Goal: Complete application form: Complete application form

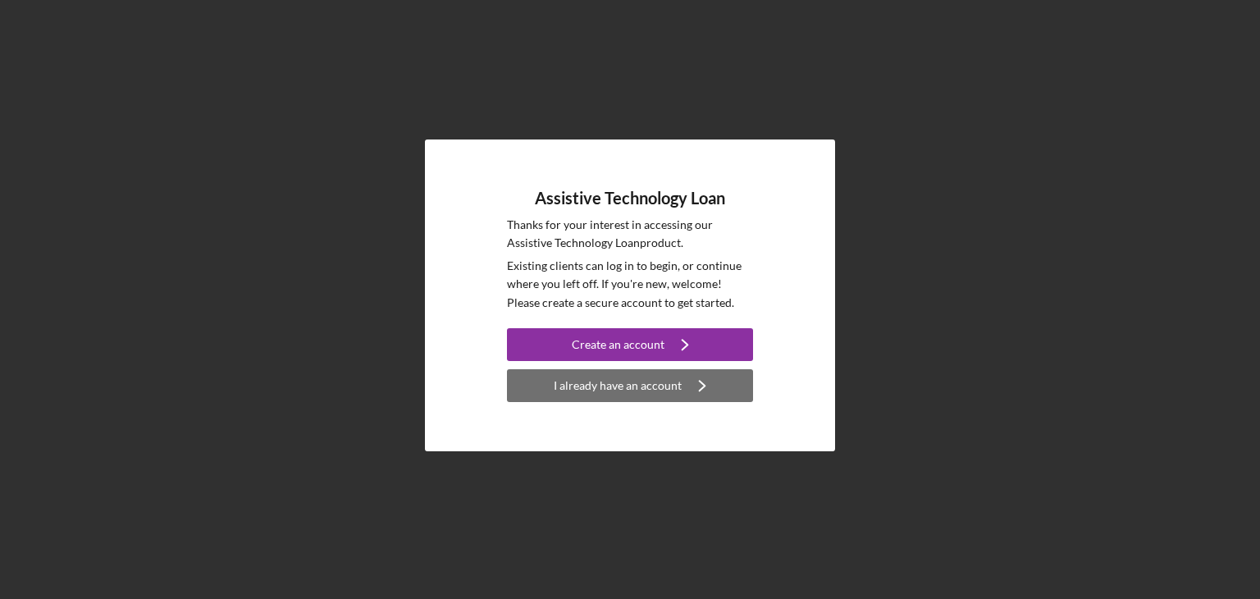
click at [610, 379] on div "I already have an account" at bounding box center [618, 385] width 128 height 33
click at [648, 381] on div "I already have an account" at bounding box center [618, 385] width 128 height 33
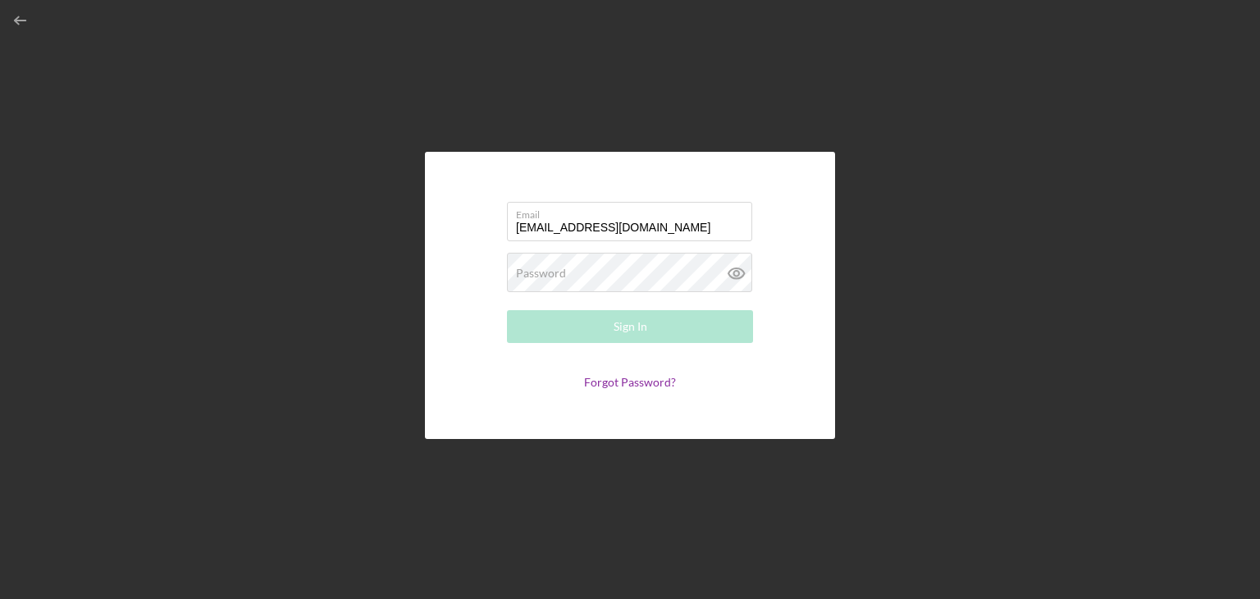
type input "tazdadd12@gmail.com"
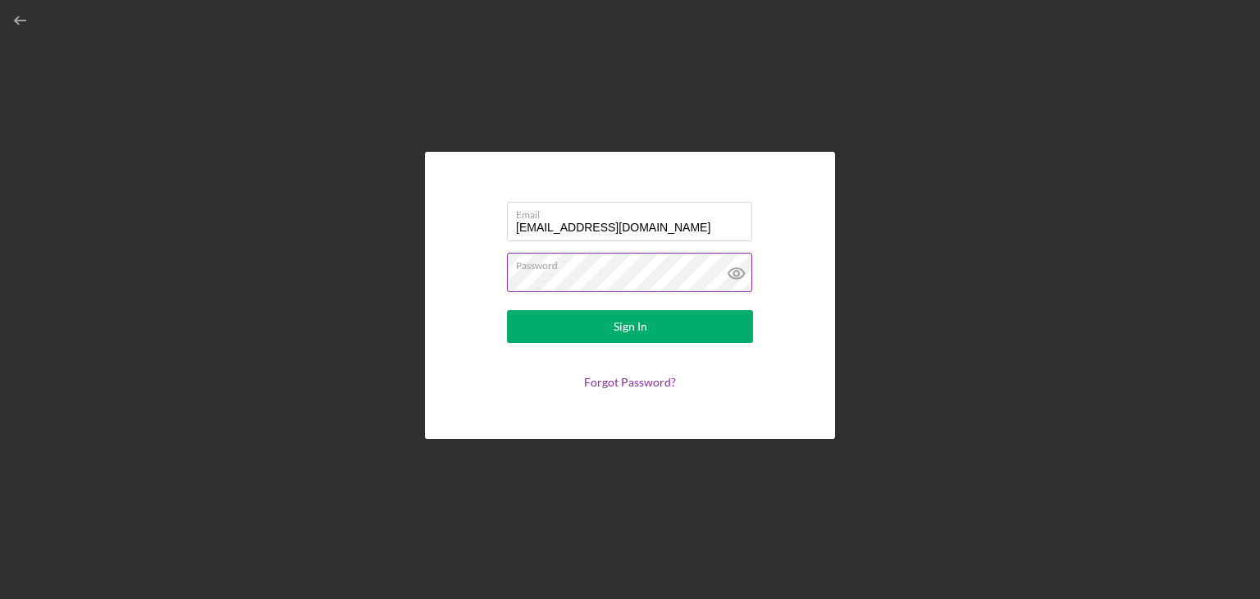
click at [732, 272] on icon at bounding box center [736, 273] width 41 height 41
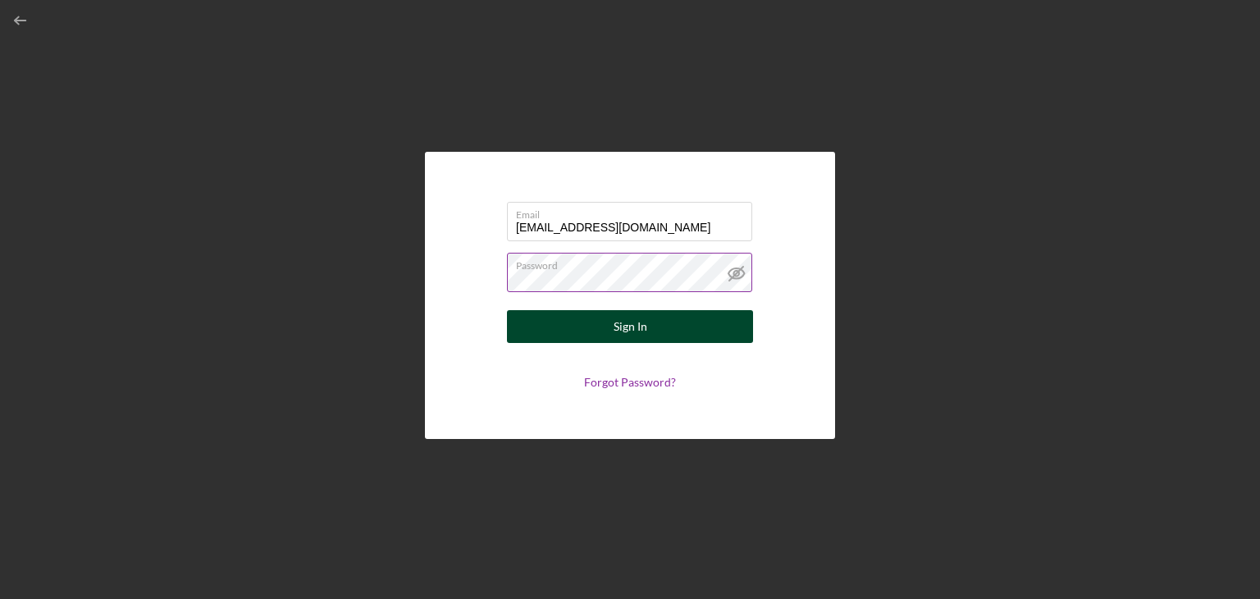
click at [622, 323] on div "Sign In" at bounding box center [630, 326] width 34 height 33
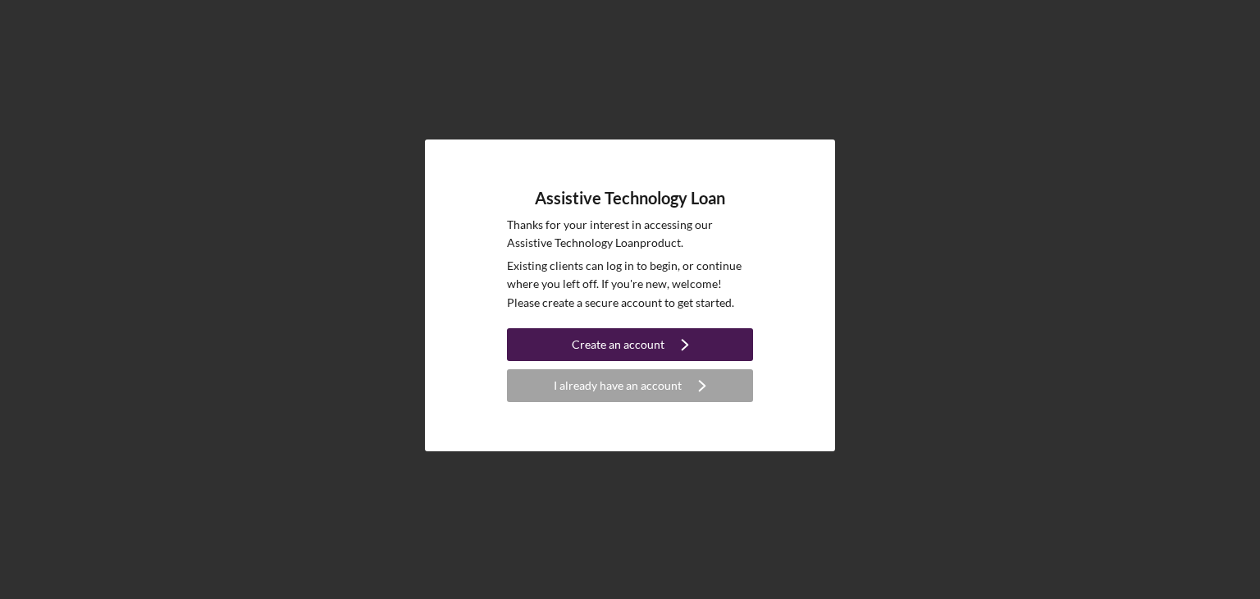
click at [618, 339] on div "Create an account" at bounding box center [618, 344] width 93 height 33
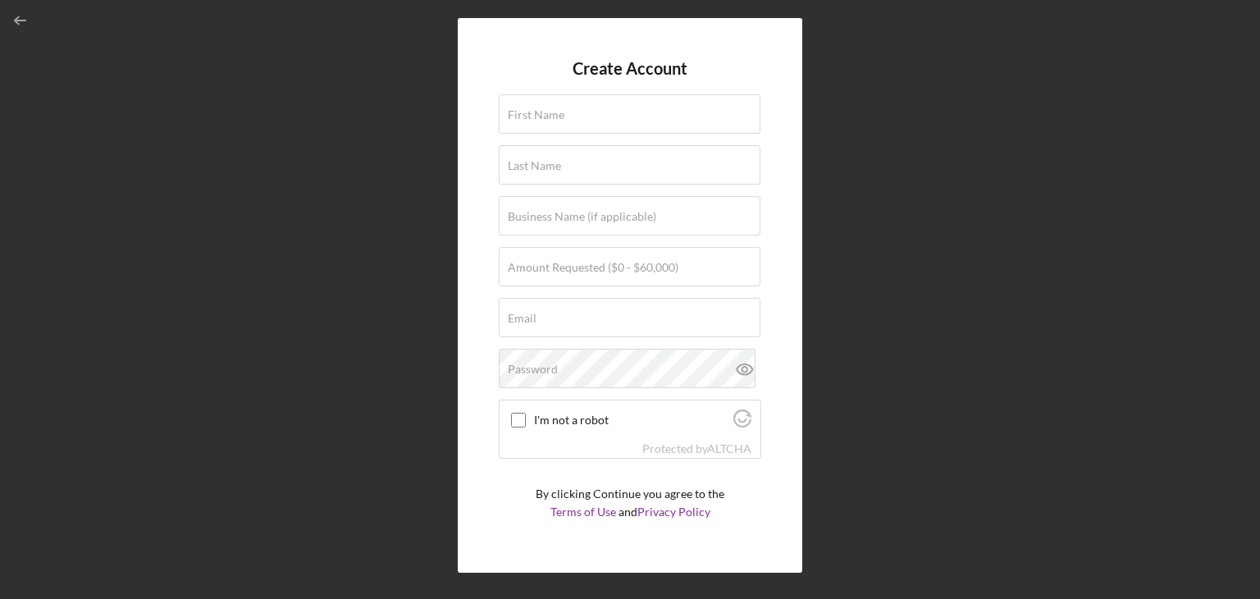
drag, startPoint x: 1114, startPoint y: 215, endPoint x: 1053, endPoint y: 204, distance: 61.6
click at [1112, 215] on div "Create Account First Name Last Name Business Name (if applicable) Amount Reques…" at bounding box center [629, 295] width 1243 height 590
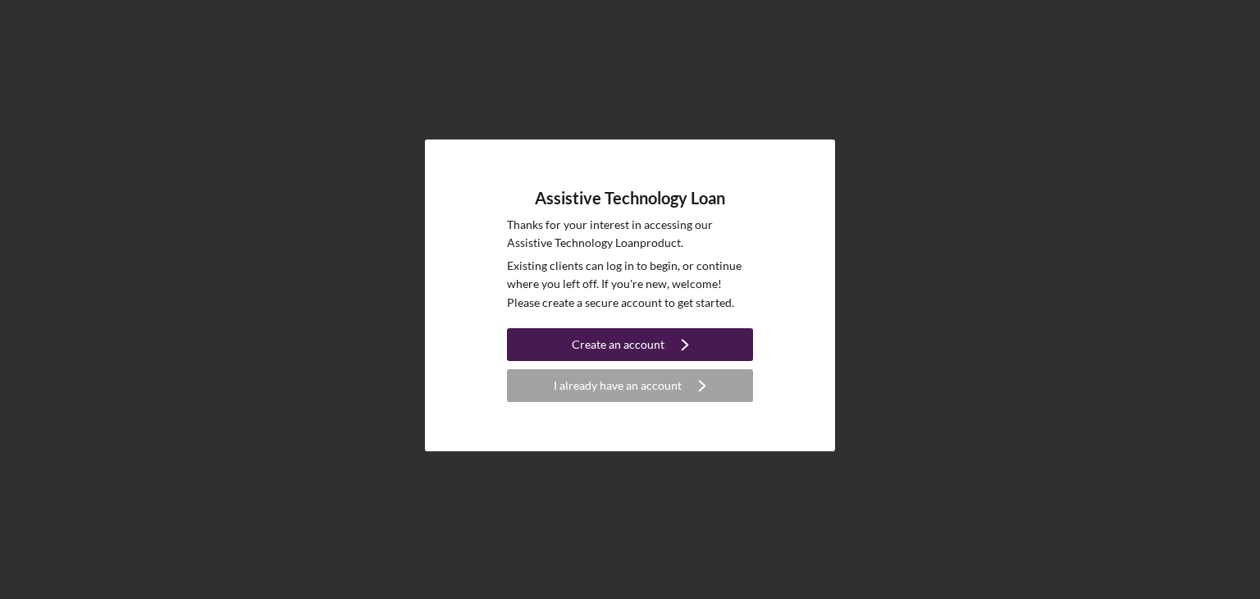
click at [614, 335] on div "Create an account" at bounding box center [618, 344] width 93 height 33
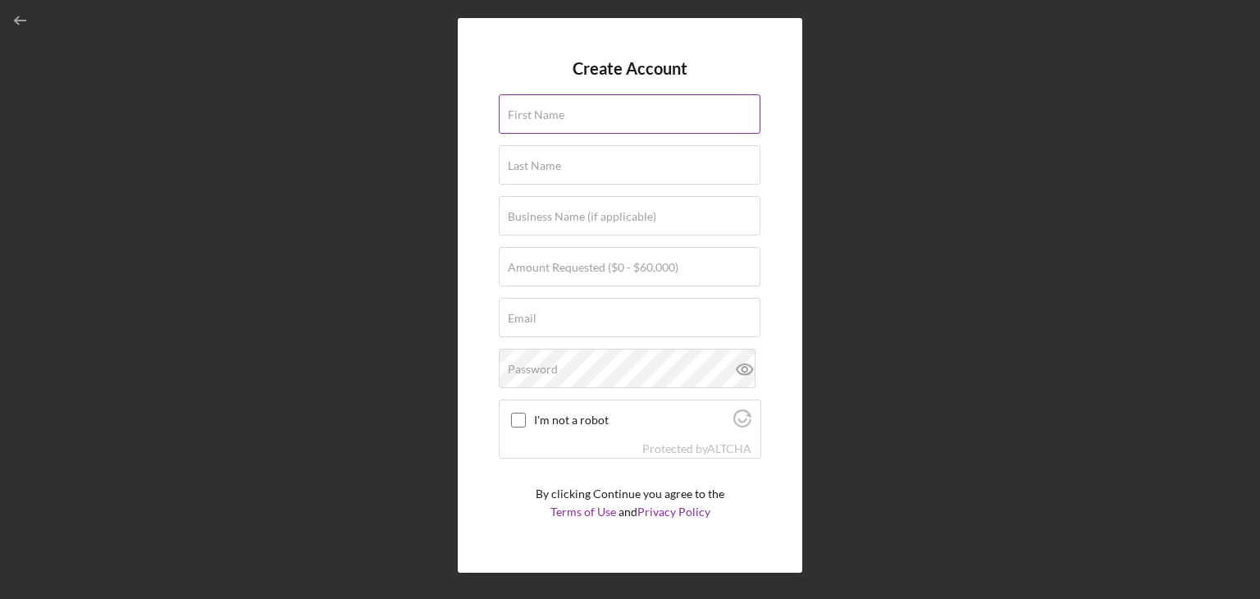
click at [545, 114] on label "First Name" at bounding box center [536, 114] width 57 height 13
click at [545, 114] on input "First Name" at bounding box center [630, 113] width 262 height 39
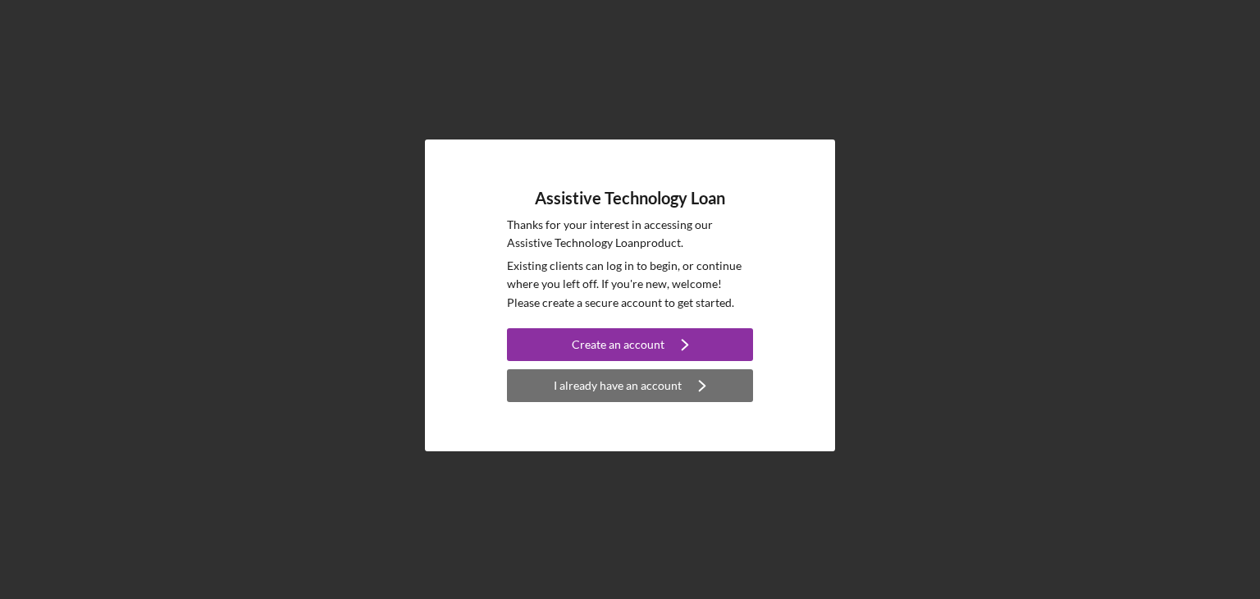
click at [663, 384] on div "I already have an account" at bounding box center [618, 385] width 128 height 33
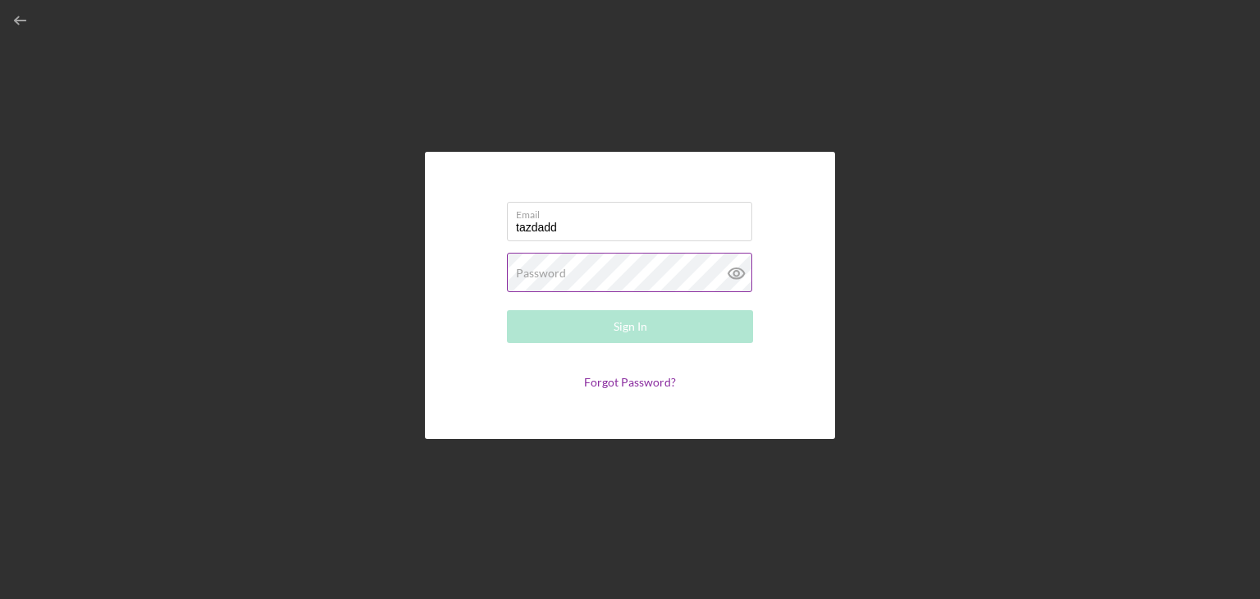
type input "tazdadd12@gmail.com"
click at [546, 272] on label "Password" at bounding box center [541, 273] width 50 height 13
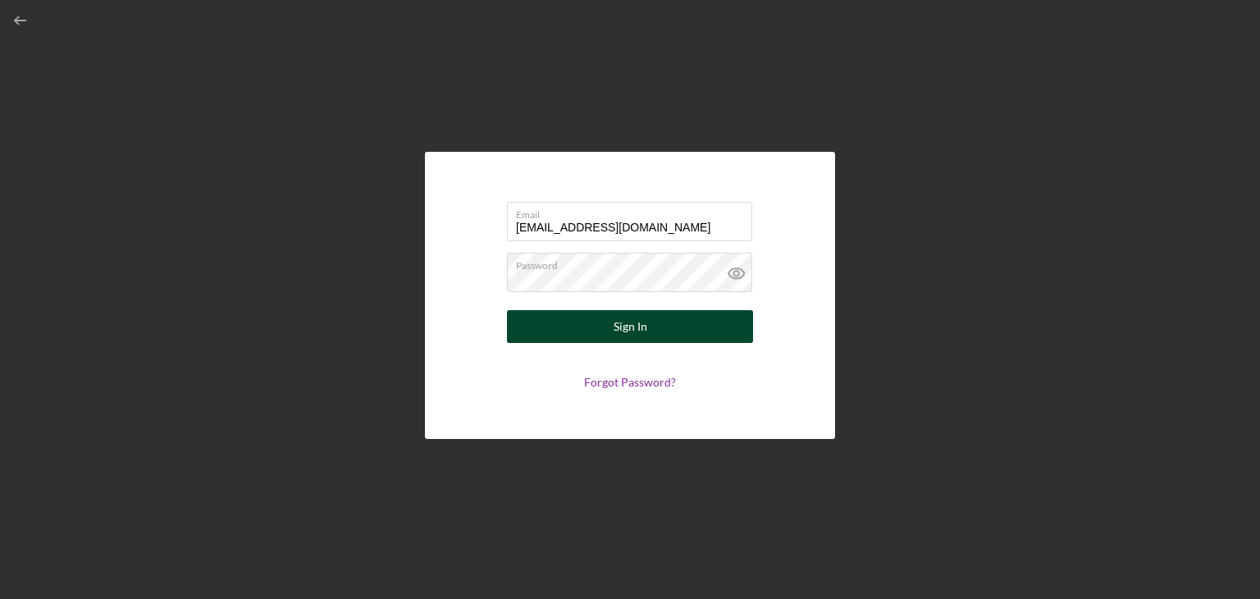
click at [628, 326] on div "Sign In" at bounding box center [630, 326] width 34 height 33
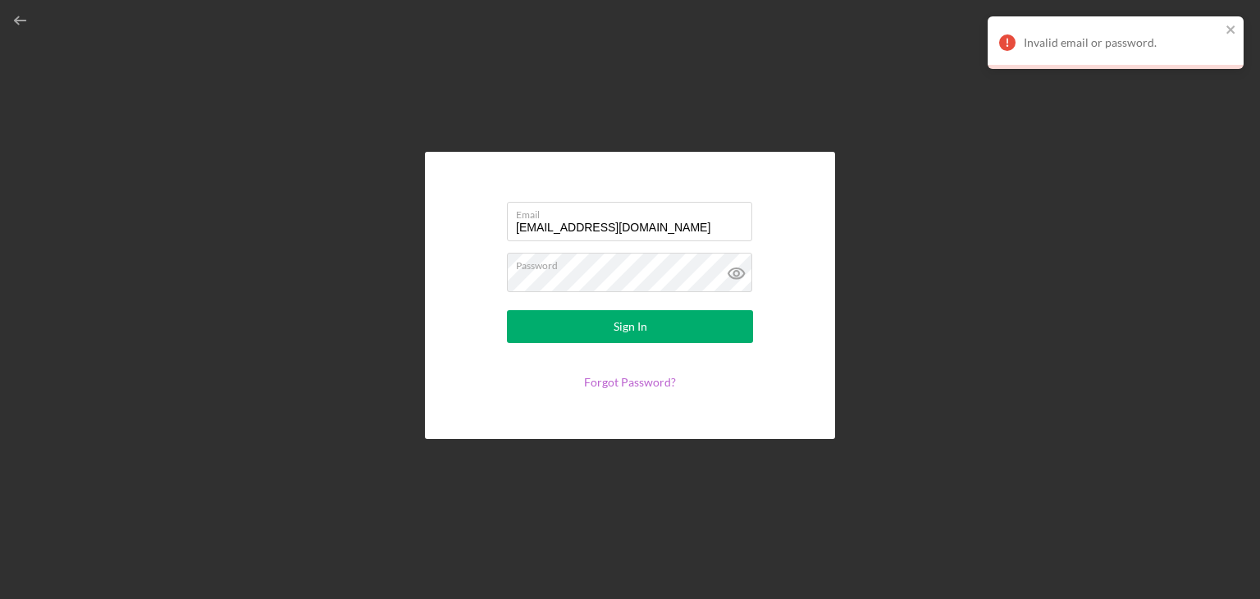
click at [636, 380] on link "Forgot Password?" at bounding box center [630, 382] width 92 height 14
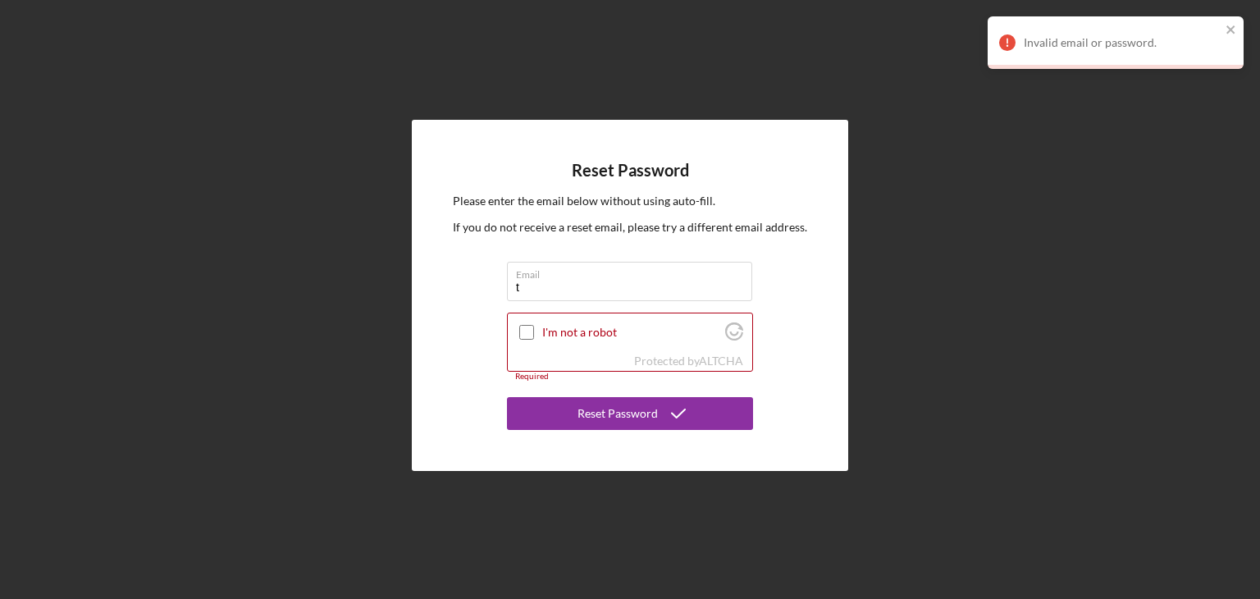
type input "[EMAIL_ADDRESS][DOMAIN_NAME]"
click at [525, 332] on input "I'm not a robot" at bounding box center [526, 332] width 15 height 15
checkbox input "true"
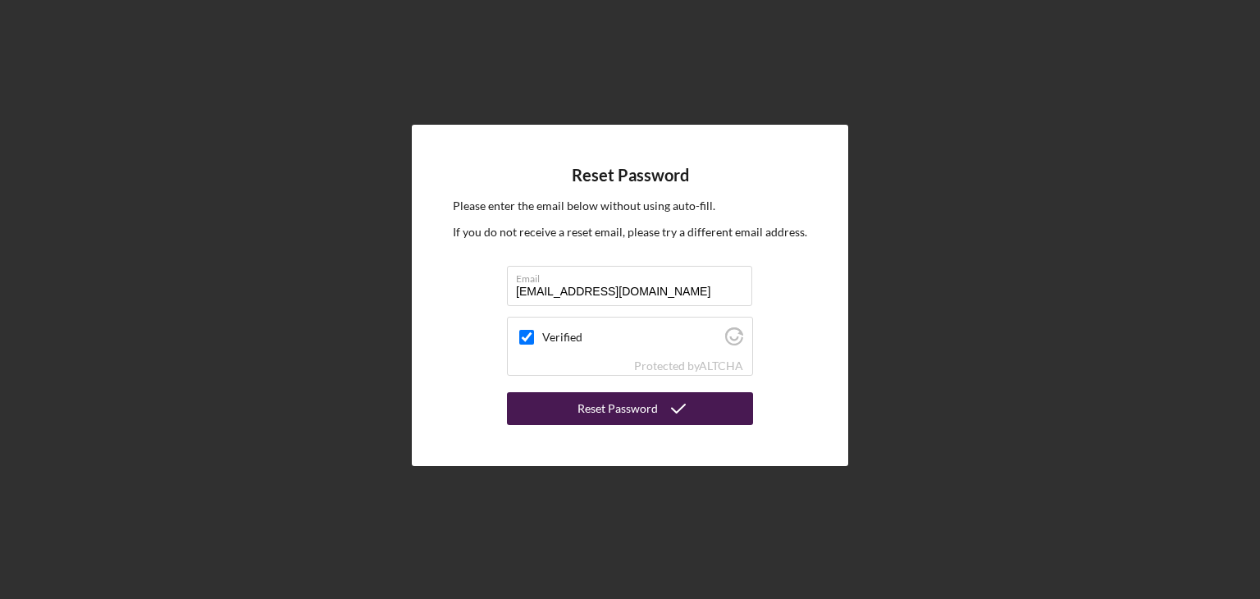
click at [616, 410] on div "Reset Password" at bounding box center [617, 408] width 80 height 33
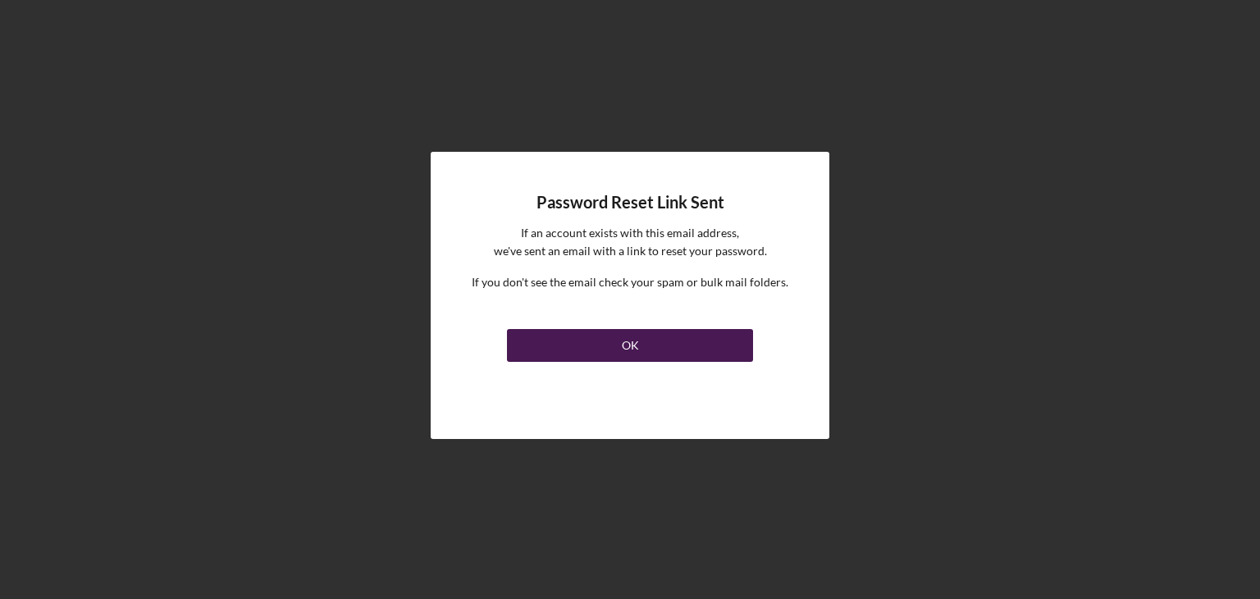
click at [628, 343] on div "OK" at bounding box center [630, 345] width 17 height 33
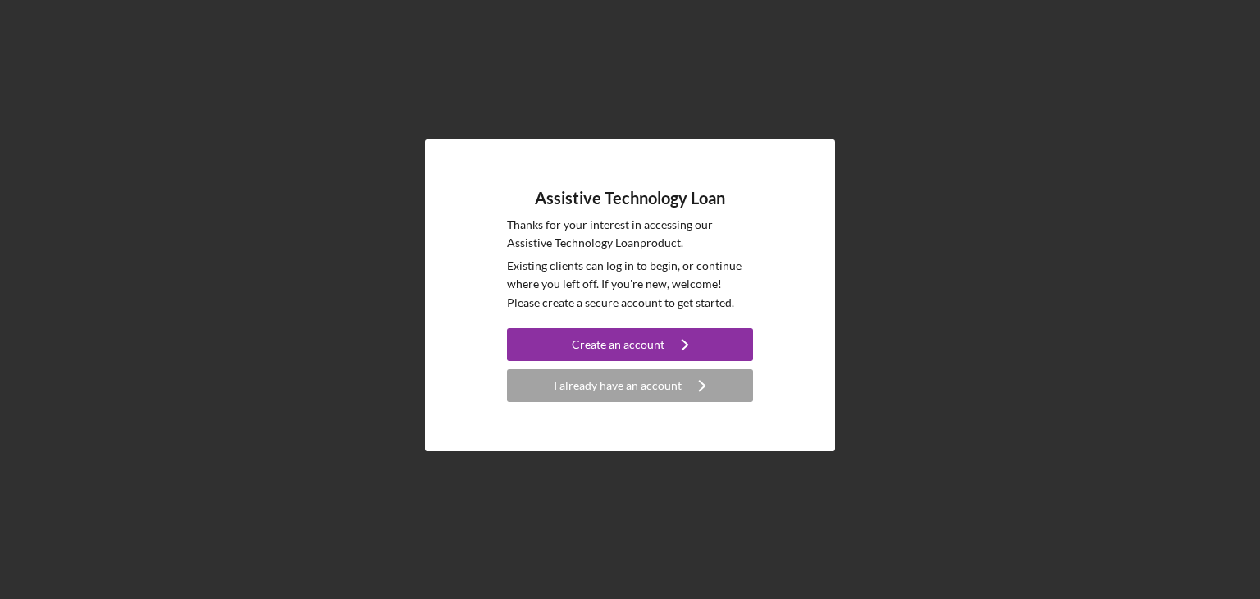
drag, startPoint x: 3, startPoint y: 0, endPoint x: 167, endPoint y: 344, distance: 381.5
click at [167, 344] on div "Assistive Technology Loan Thanks for your interest in accessing our Assistive T…" at bounding box center [629, 295] width 1243 height 590
click at [630, 339] on div "Create an account" at bounding box center [618, 344] width 93 height 33
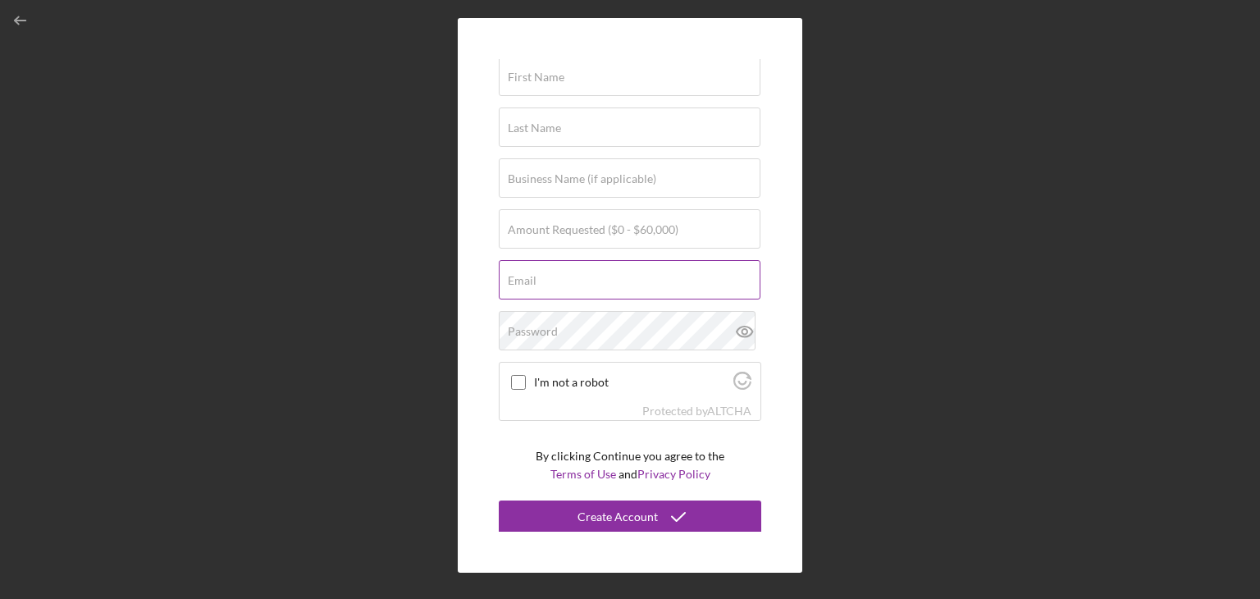
scroll to position [39, 0]
click at [535, 76] on label "First Name" at bounding box center [536, 76] width 57 height 13
click at [535, 76] on input "First Name" at bounding box center [630, 75] width 262 height 39
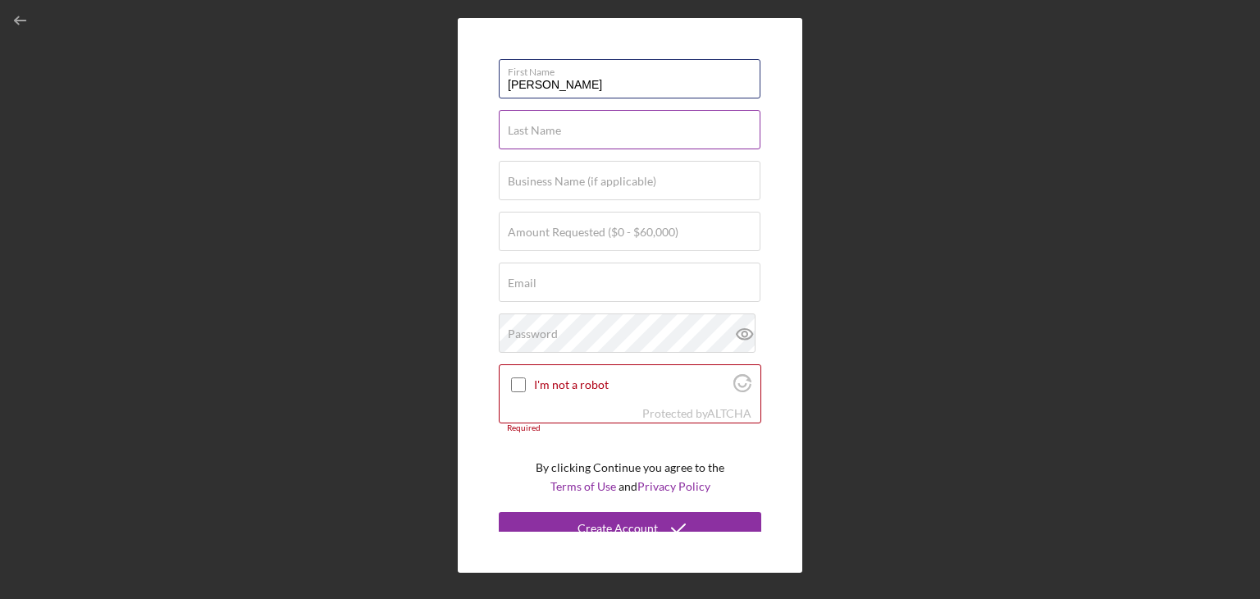
type input "[PERSON_NAME]"
click at [531, 125] on label "Last Name" at bounding box center [534, 130] width 53 height 13
click at [531, 125] on input "Last Name" at bounding box center [630, 129] width 262 height 39
type input "[PERSON_NAME]"
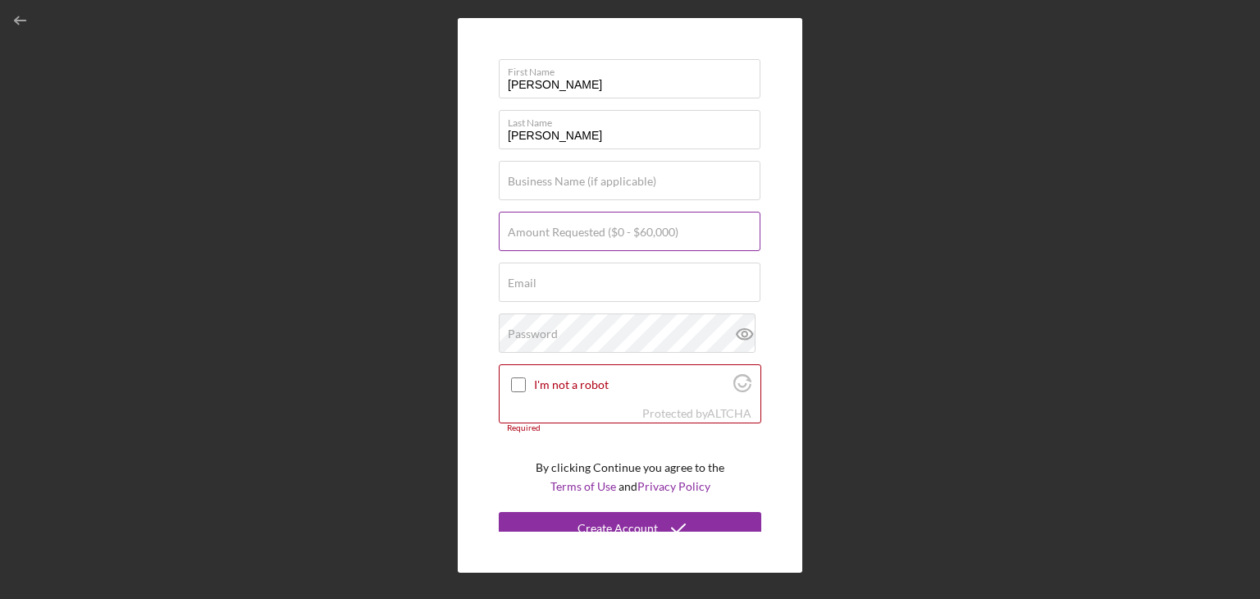
click at [567, 230] on label "Amount Requested ($0 - $60,000)" at bounding box center [593, 232] width 171 height 13
click at [567, 230] on input "Amount Requested ($0 - $60,000)" at bounding box center [630, 231] width 262 height 39
type input "$2,500"
click at [556, 274] on div "Email Required" at bounding box center [630, 282] width 262 height 41
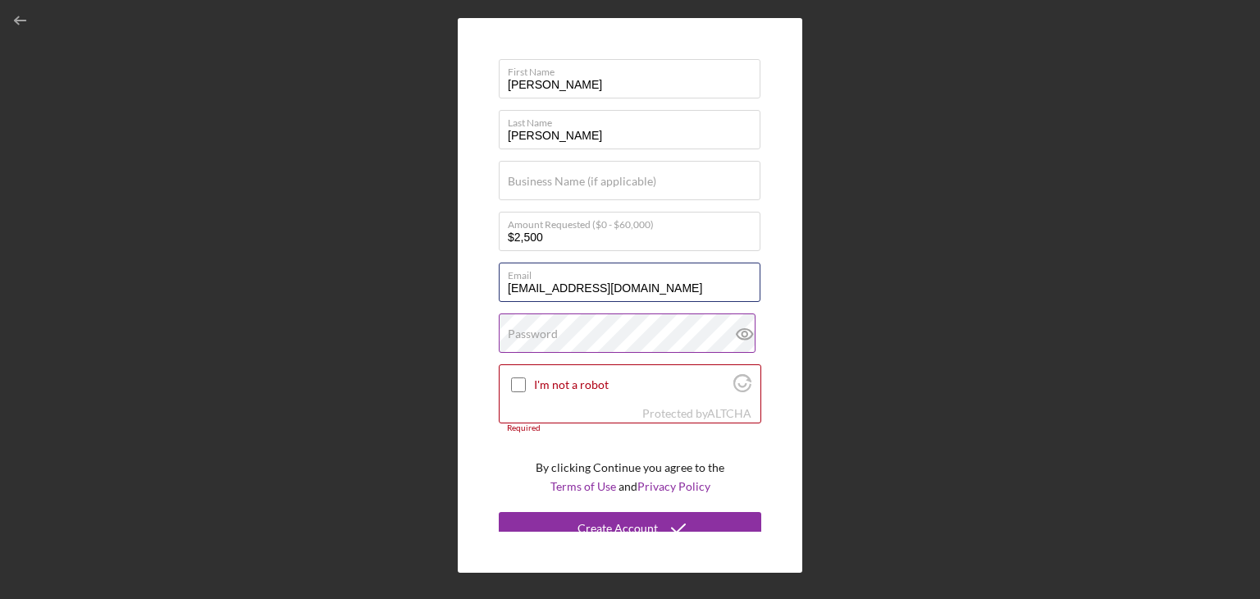
type input "[EMAIL_ADDRESS][DOMAIN_NAME]"
click at [554, 340] on label "Password" at bounding box center [533, 333] width 50 height 13
click at [520, 382] on input "I'm not a robot" at bounding box center [518, 384] width 15 height 15
checkbox input "true"
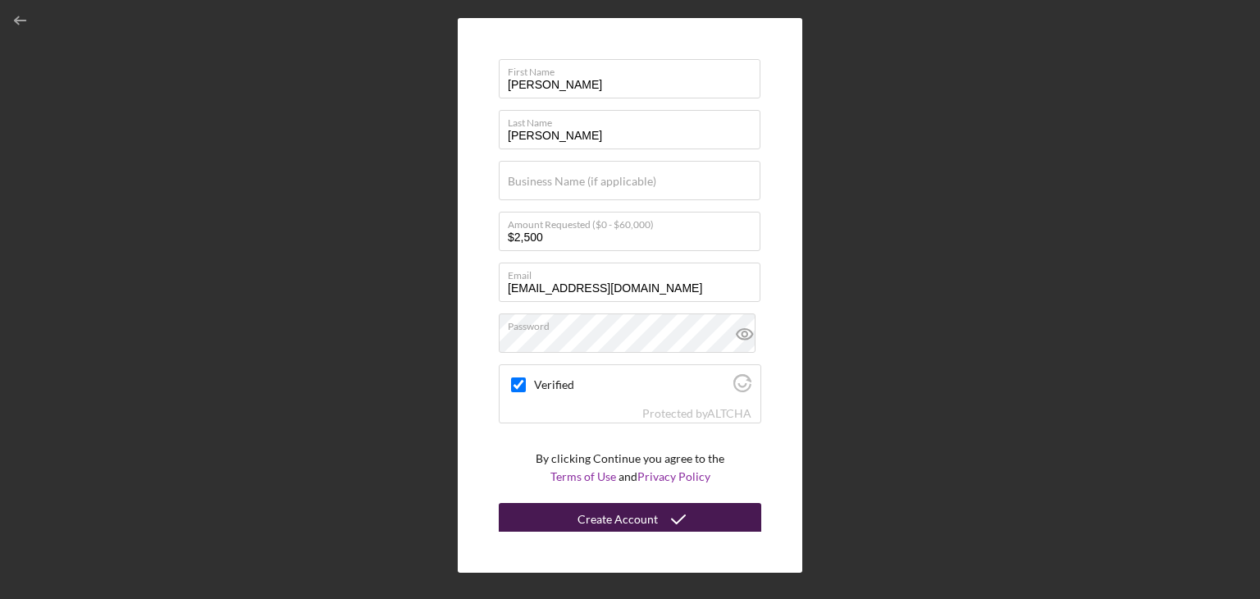
click at [589, 522] on div "Create Account" at bounding box center [617, 519] width 80 height 33
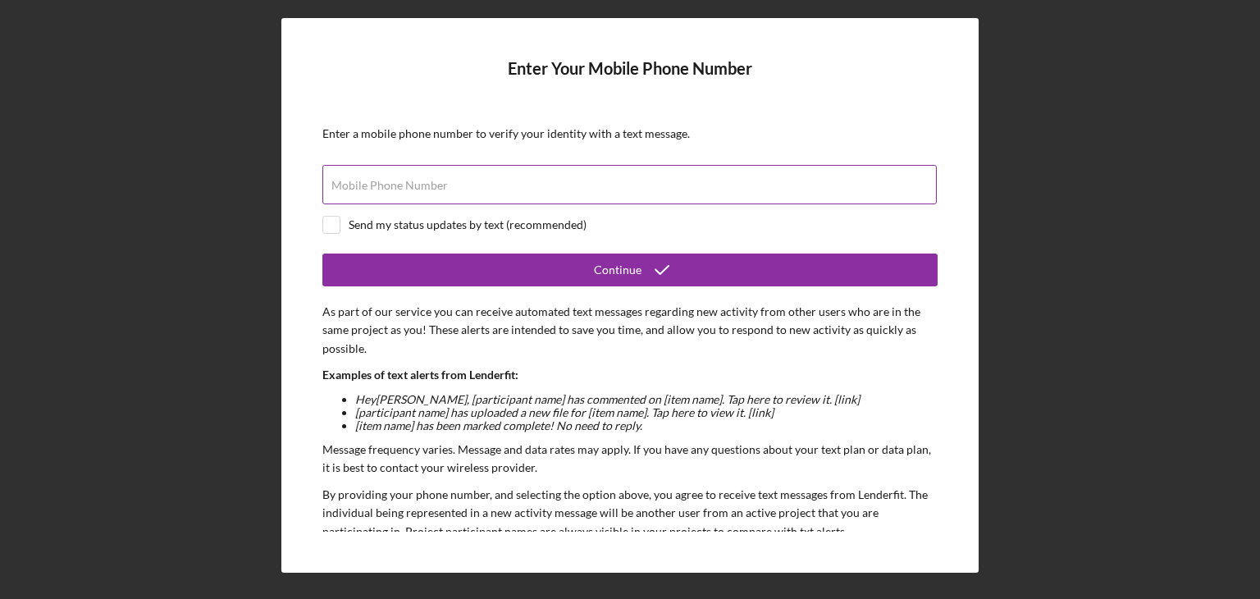
click at [348, 194] on input "Mobile Phone Number" at bounding box center [629, 184] width 614 height 39
type input "[PHONE_NUMBER]"
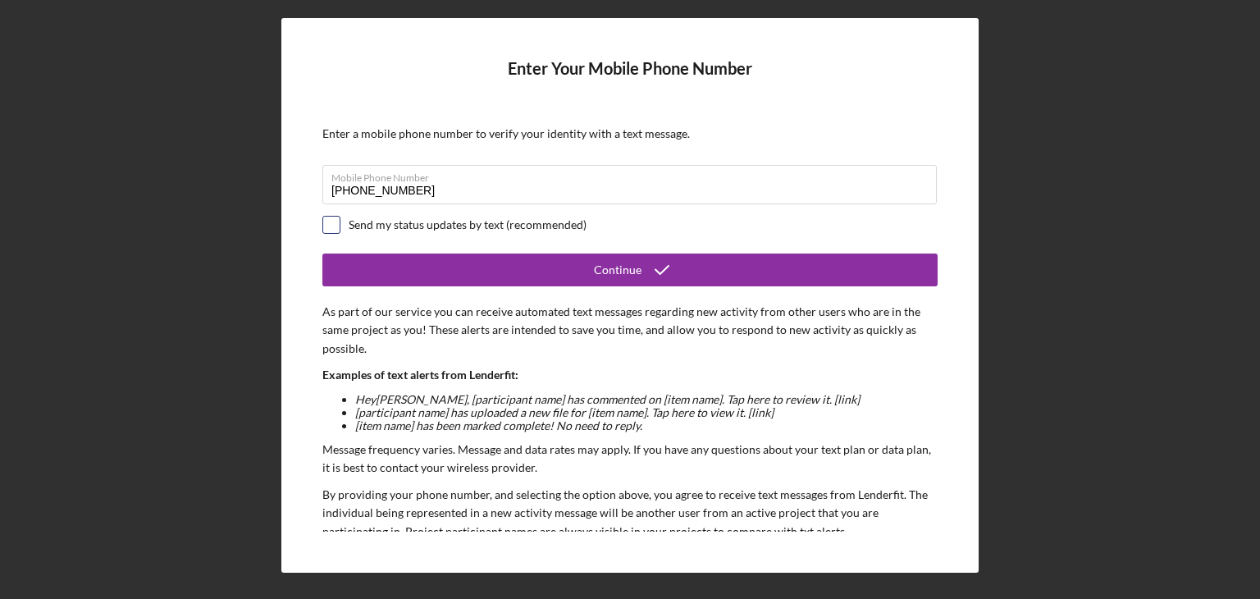
click at [335, 227] on input "checkbox" at bounding box center [331, 224] width 16 height 16
checkbox input "true"
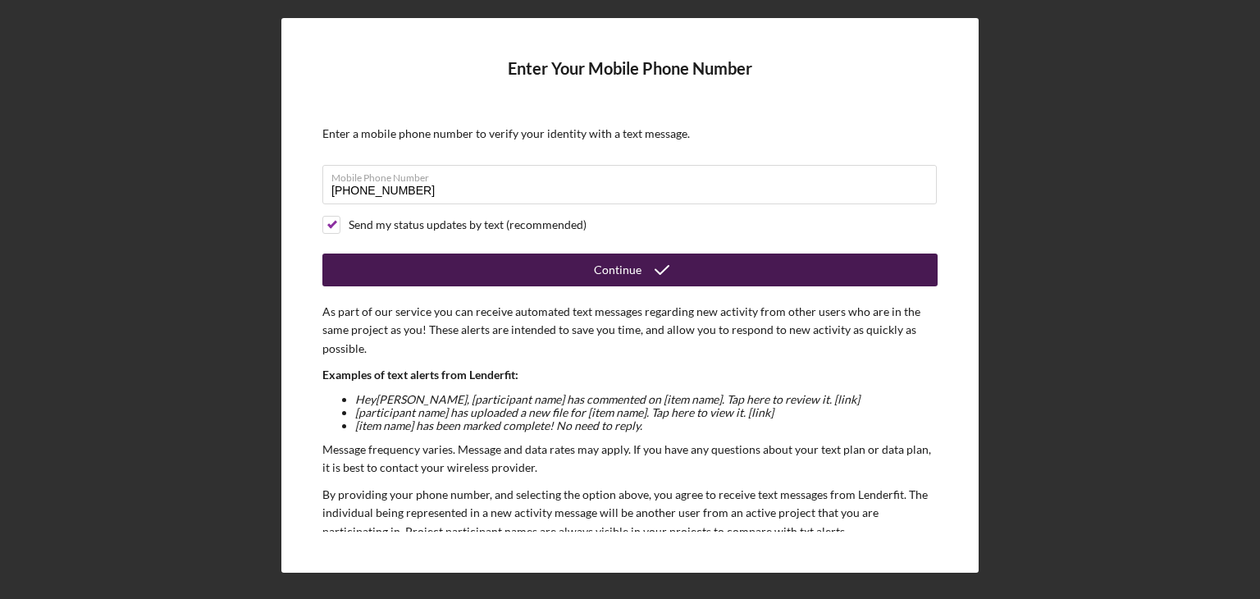
click at [628, 270] on div "Continue" at bounding box center [618, 269] width 48 height 33
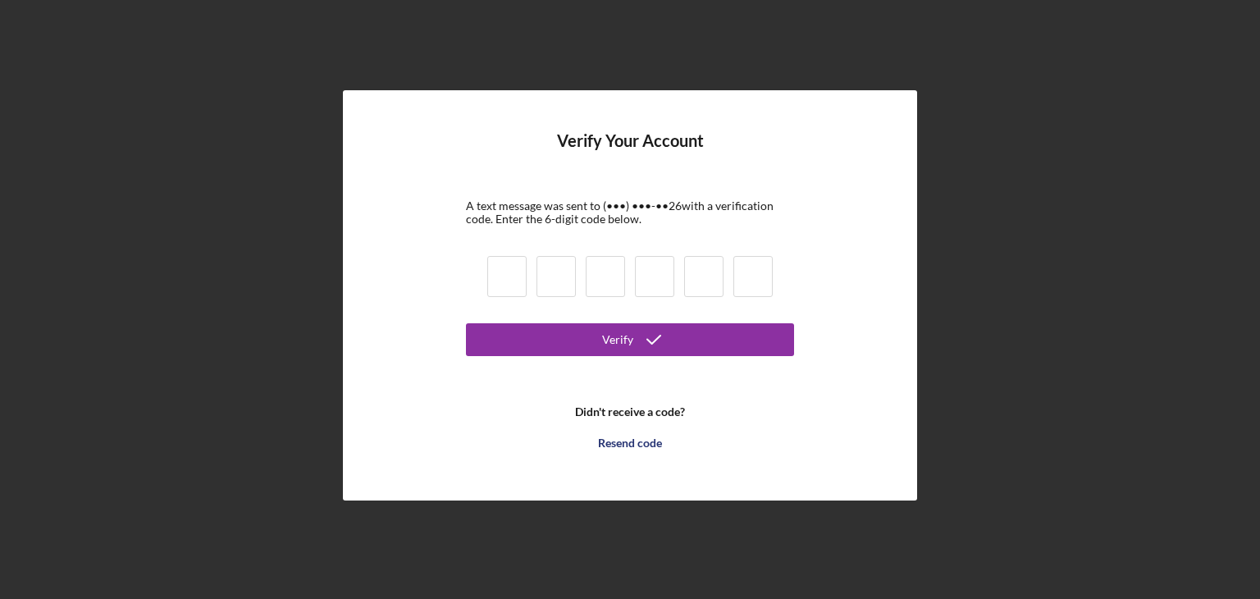
click at [512, 286] on input at bounding box center [506, 276] width 39 height 41
type input "5"
type input "7"
type input "2"
type input "1"
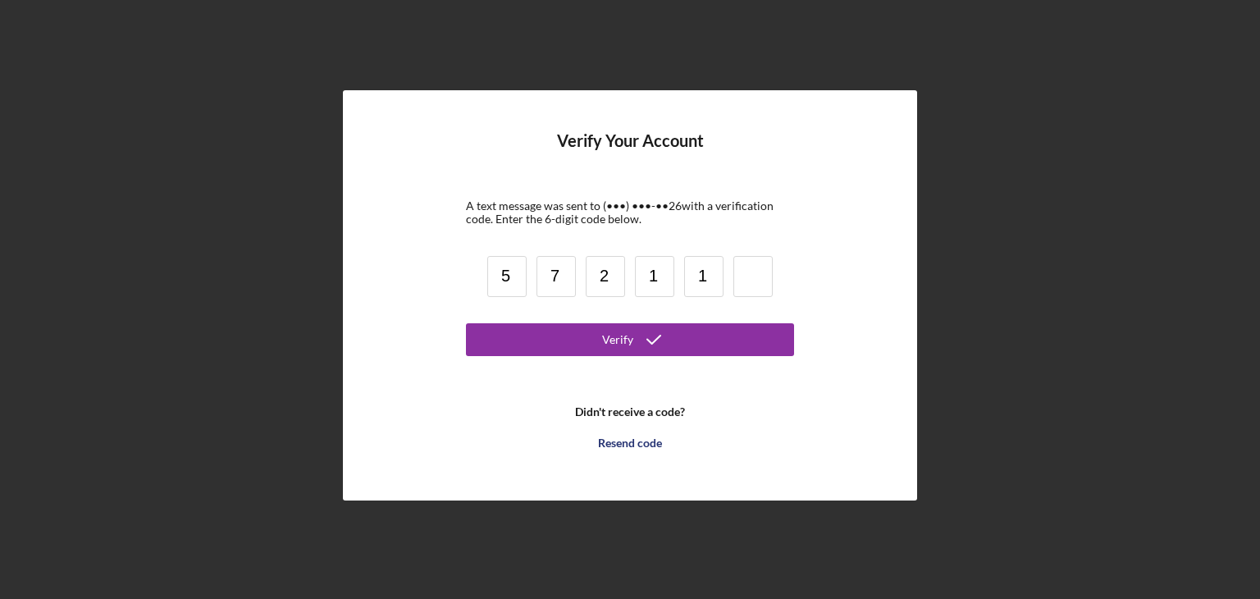
type input "1"
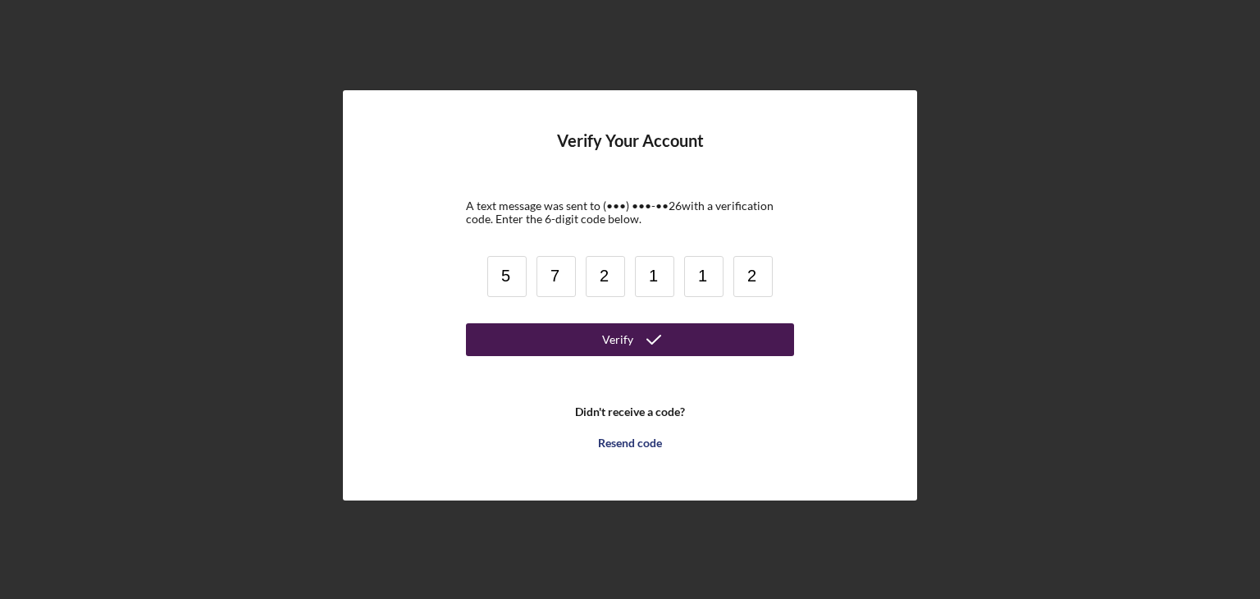
type input "2"
click at [623, 337] on div "Verify" at bounding box center [617, 339] width 31 height 33
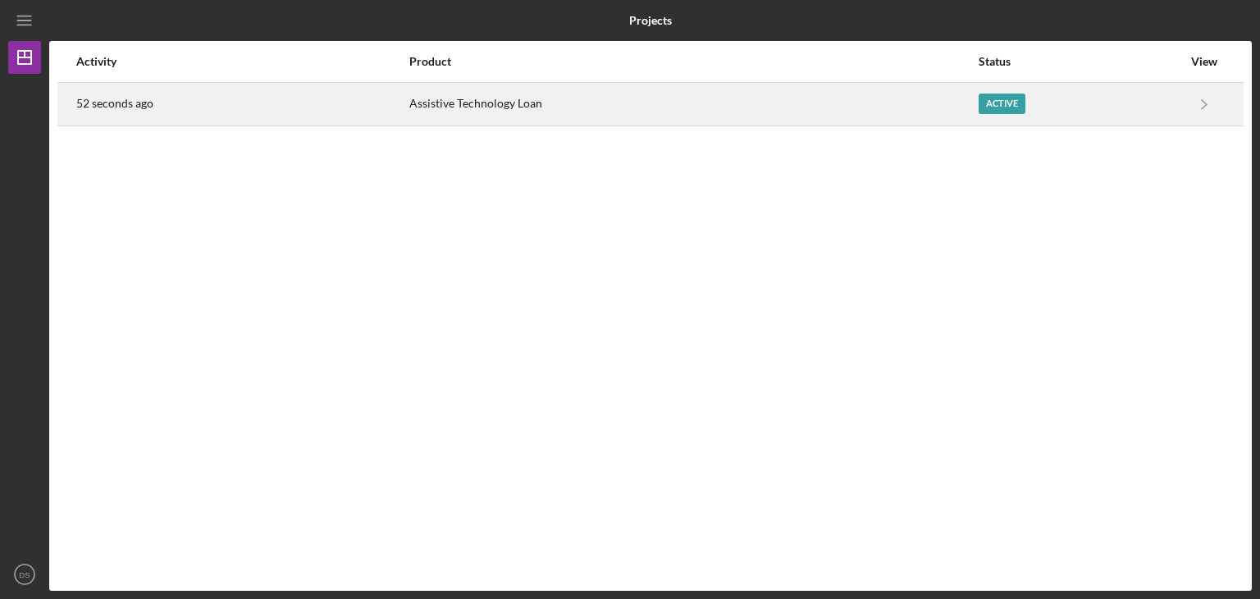
click at [477, 103] on div "Assistive Technology Loan" at bounding box center [692, 104] width 567 height 41
